Goal: Information Seeking & Learning: Learn about a topic

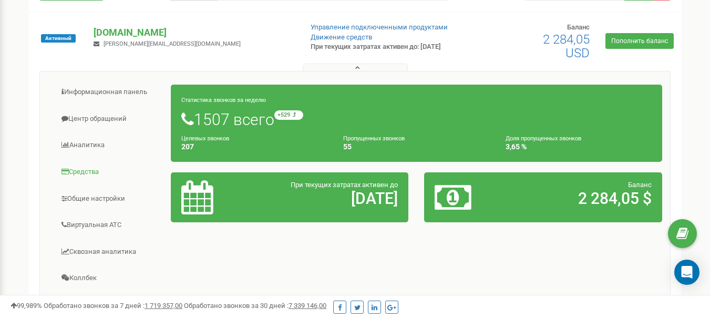
scroll to position [105, 0]
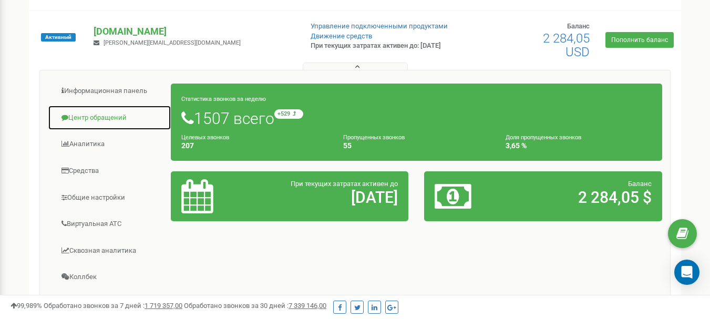
click at [112, 121] on link "Центр обращений" at bounding box center [110, 118] width 124 height 26
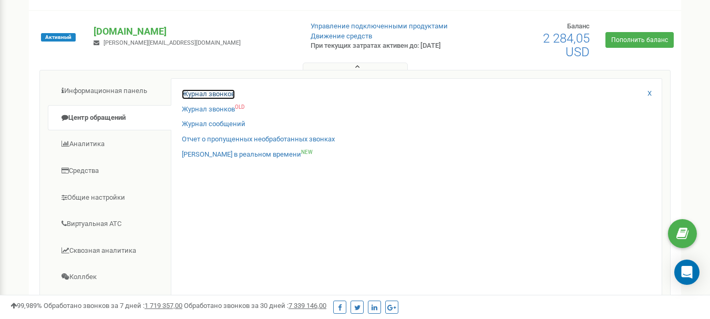
click at [202, 96] on link "Журнал звонков" at bounding box center [208, 94] width 53 height 10
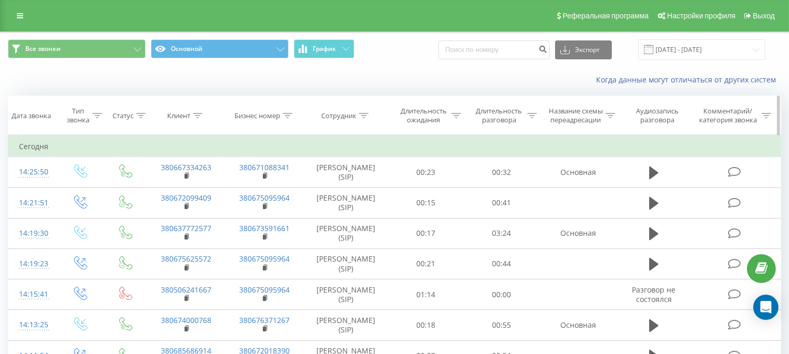
click at [198, 118] on icon at bounding box center [197, 115] width 9 height 5
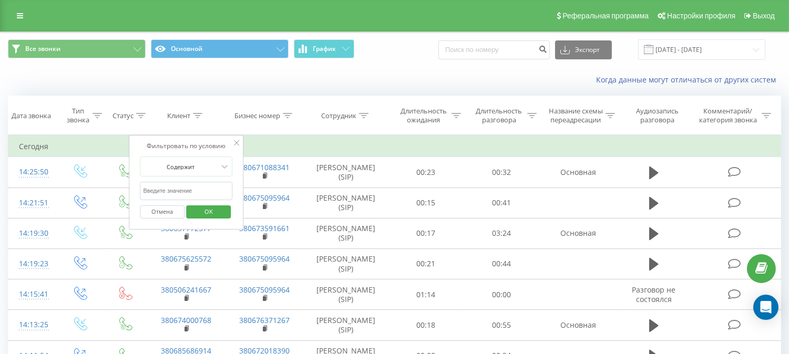
click at [191, 196] on input "text" at bounding box center [186, 191] width 92 height 18
paste input "380672967737"
type input "380672967737"
click at [202, 217] on span "OK" at bounding box center [208, 211] width 29 height 16
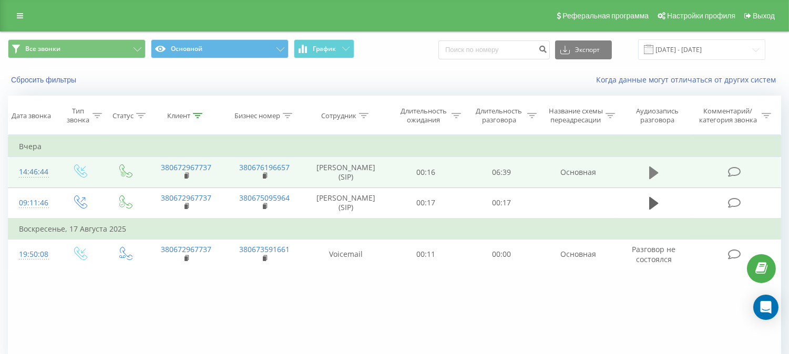
click at [655, 178] on icon at bounding box center [653, 173] width 9 height 15
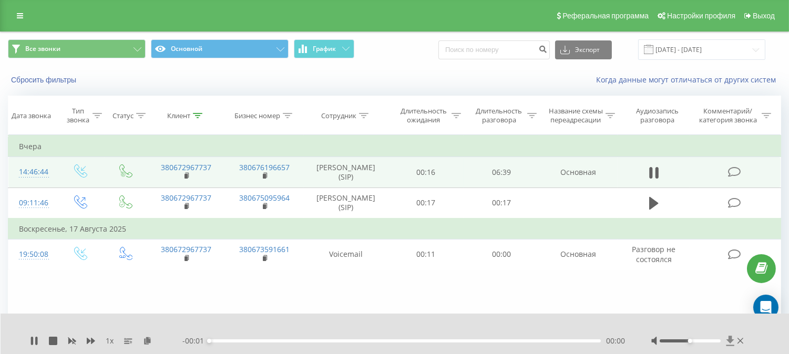
click at [729, 344] on icon at bounding box center [730, 341] width 9 height 11
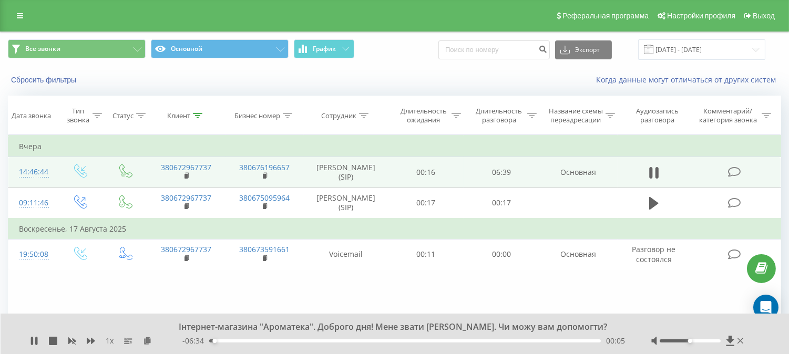
click at [40, 179] on div "14:46:44" at bounding box center [32, 172] width 27 height 20
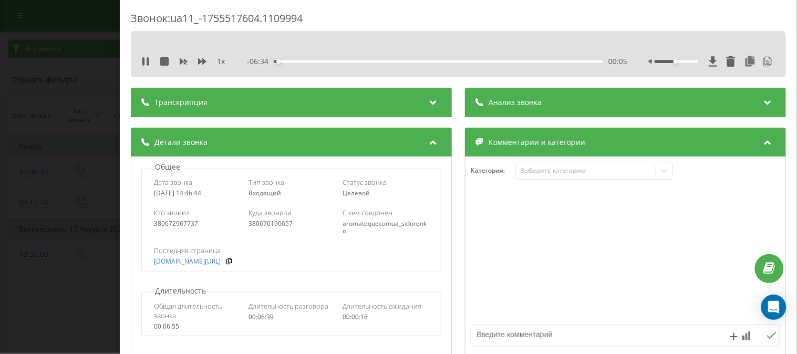
click at [536, 104] on span "Анализ звонка" at bounding box center [515, 102] width 53 height 11
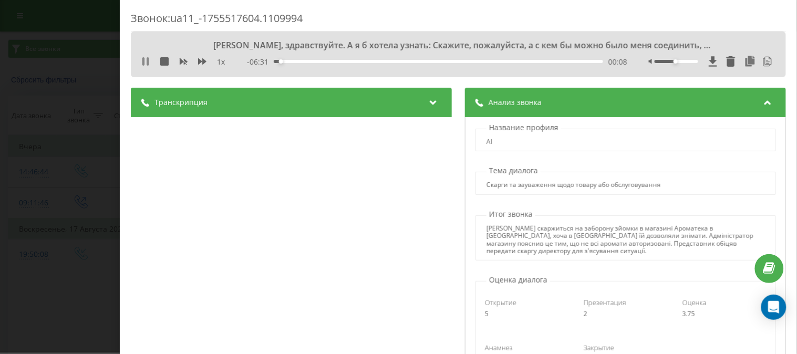
click at [145, 60] on icon at bounding box center [145, 61] width 8 height 8
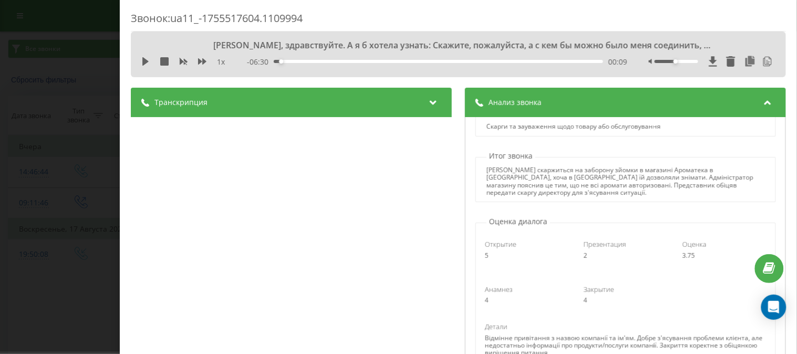
click at [140, 60] on div "1 x - 06:30 00:09 00:09" at bounding box center [459, 62] width 640 height 16
click at [147, 61] on icon at bounding box center [145, 61] width 6 height 8
drag, startPoint x: 280, startPoint y: 61, endPoint x: 219, endPoint y: 61, distance: 60.4
click at [232, 61] on div "1 x - 06:30 00:10 00:10" at bounding box center [459, 62] width 640 height 16
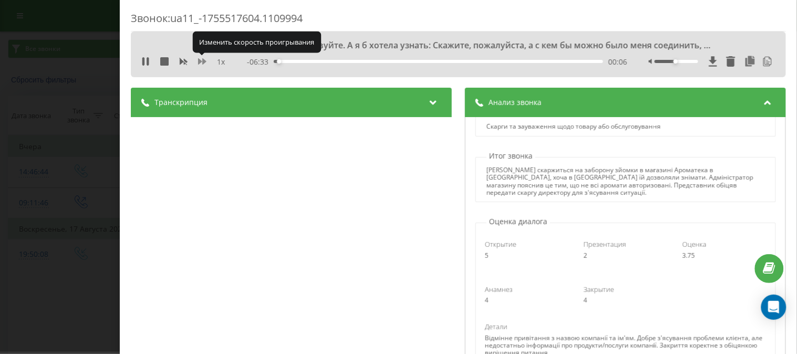
click at [203, 61] on icon at bounding box center [202, 61] width 8 height 6
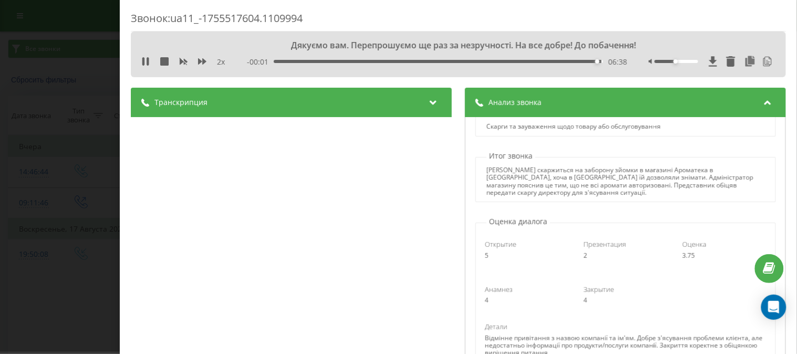
click at [83, 115] on div "Звонок : ua11_-1755517604.1109994 Дякуємо вам. Перепрошуємо ще раз за незручнос…" at bounding box center [398, 177] width 797 height 354
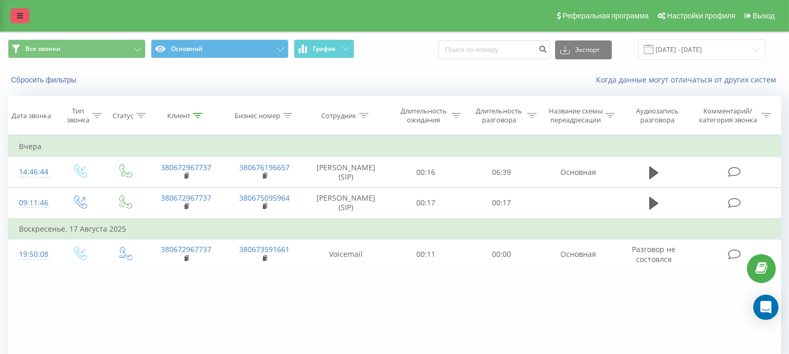
click at [17, 18] on icon at bounding box center [20, 15] width 6 height 7
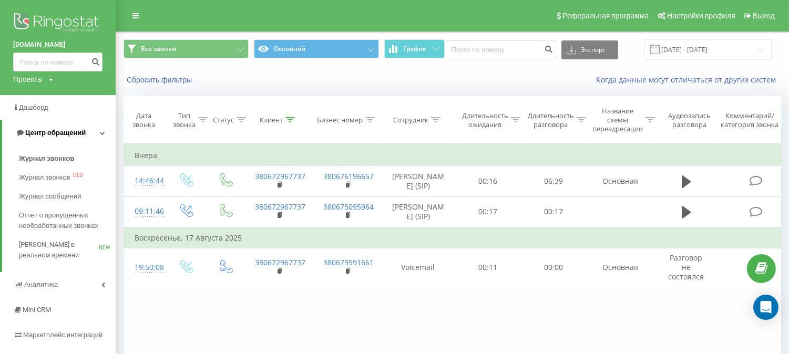
click at [70, 137] on span "Центр обращений" at bounding box center [55, 133] width 60 height 8
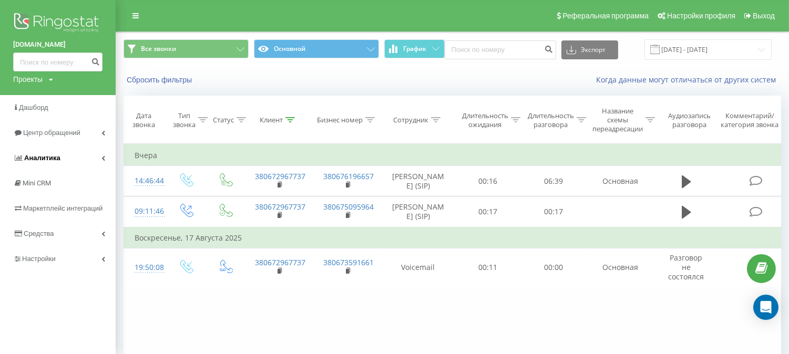
click at [67, 155] on link "Аналитика" at bounding box center [58, 158] width 116 height 25
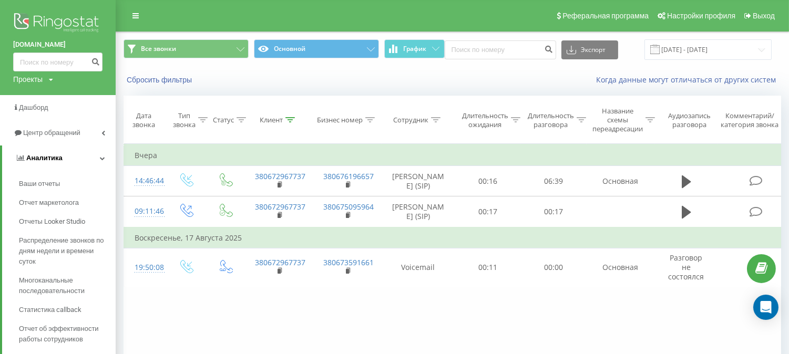
click at [74, 154] on link "Аналитика" at bounding box center [59, 158] width 114 height 25
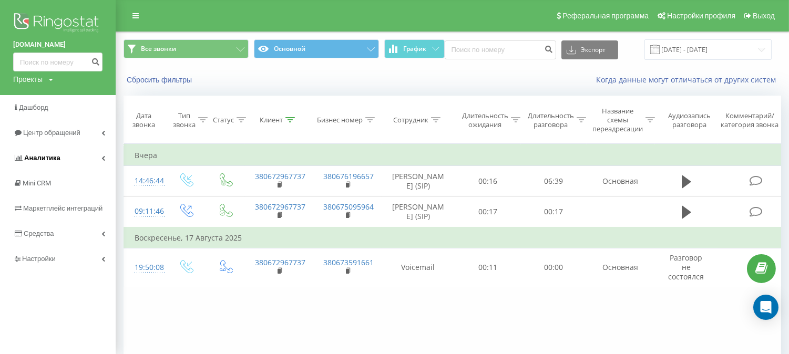
click at [71, 155] on link "Аналитика" at bounding box center [58, 158] width 116 height 25
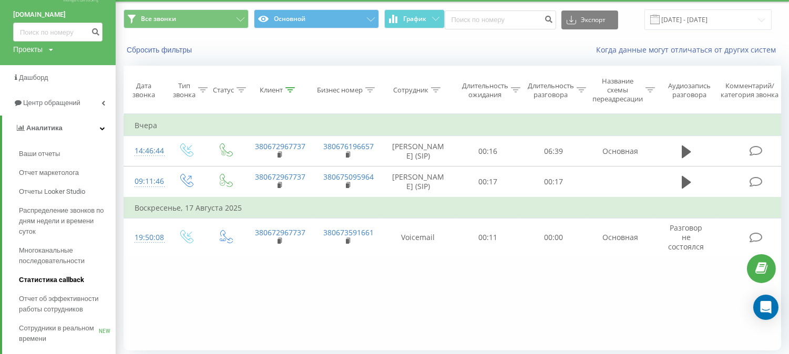
scroll to position [58, 0]
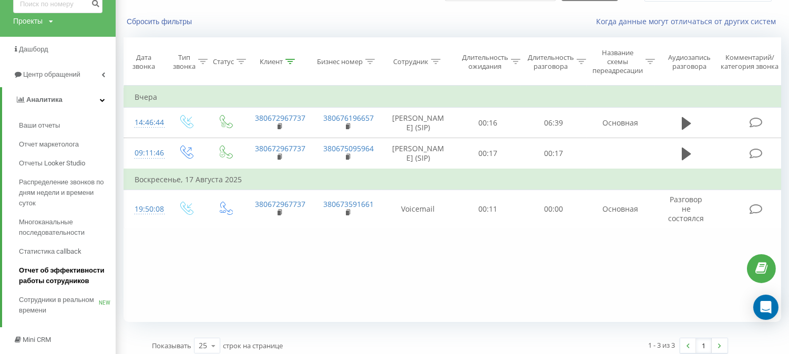
click at [46, 281] on span "Отчет об эффективности работы сотрудников" at bounding box center [64, 275] width 91 height 21
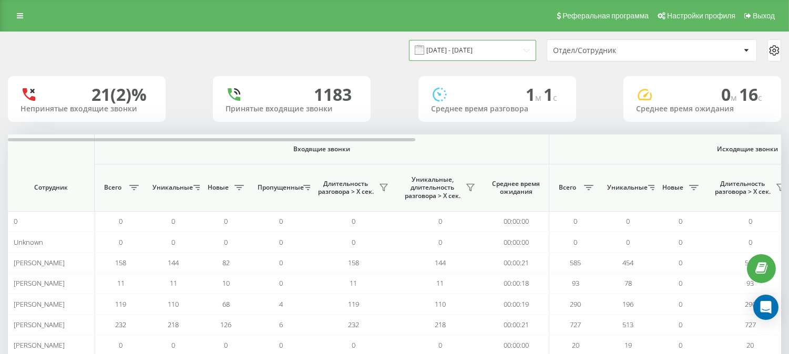
click at [457, 53] on input "[DATE] - [DATE]" at bounding box center [472, 50] width 127 height 20
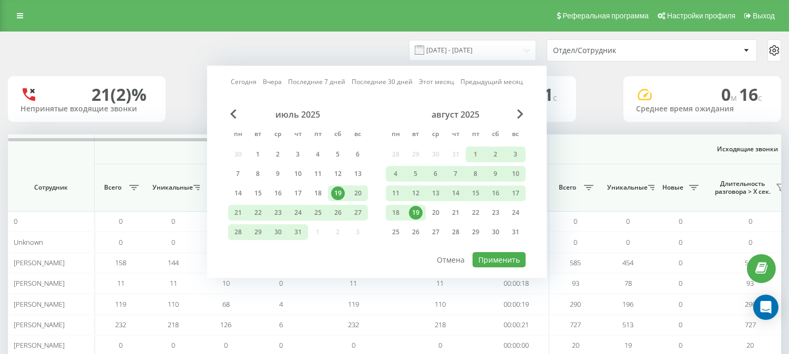
click at [418, 211] on div "19" at bounding box center [416, 213] width 14 height 14
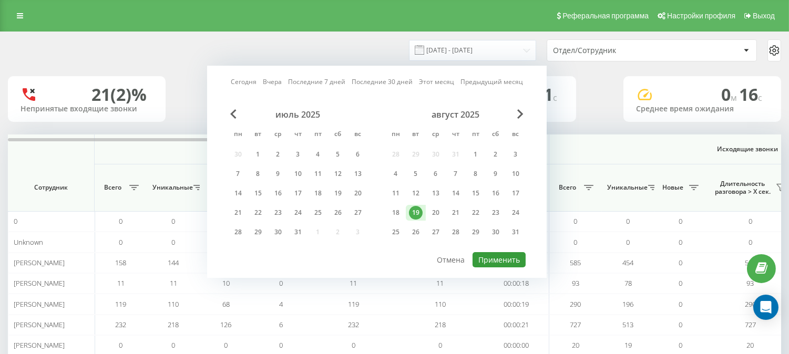
click at [498, 254] on button "Применить" at bounding box center [498, 259] width 53 height 15
type input "19.08.2025 - 19.08.2025"
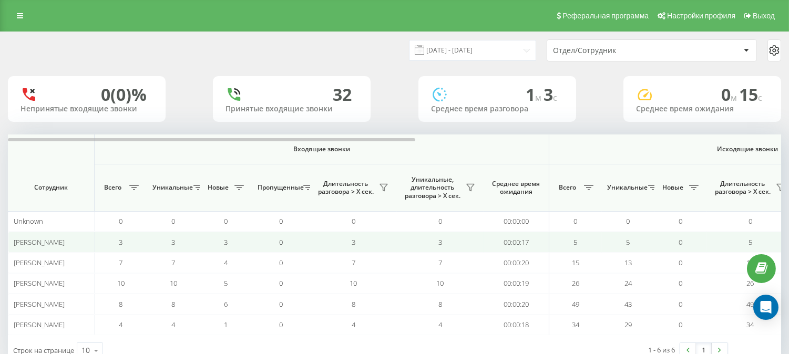
scroll to position [33, 0]
